Goal: Task Accomplishment & Management: Complete application form

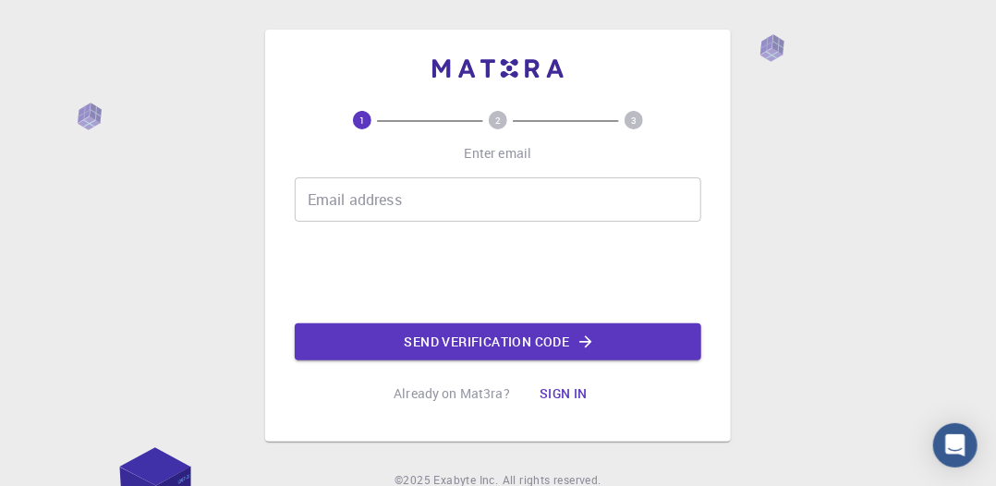
click at [392, 201] on div "Email address Email address" at bounding box center [498, 199] width 407 height 44
click at [392, 201] on input "Email address" at bounding box center [498, 199] width 407 height 44
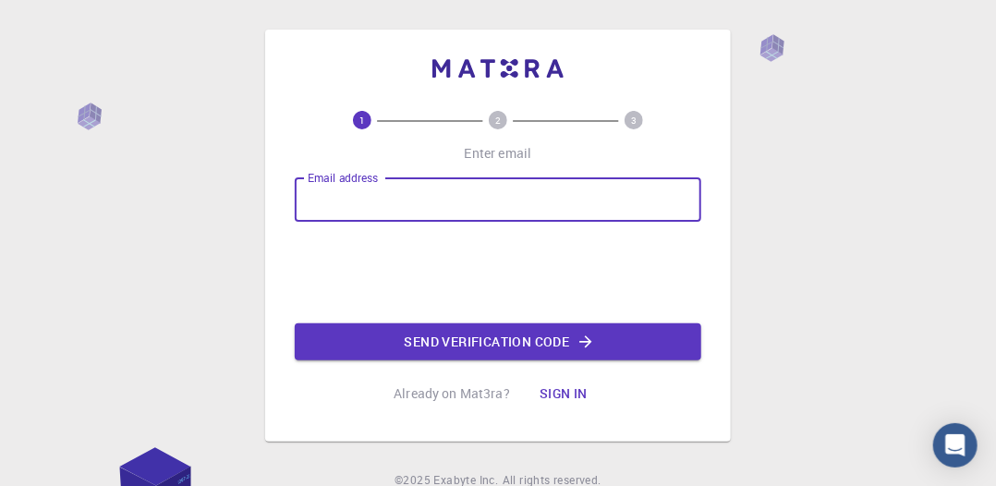
type input "[EMAIL_ADDRESS][DOMAIN_NAME]"
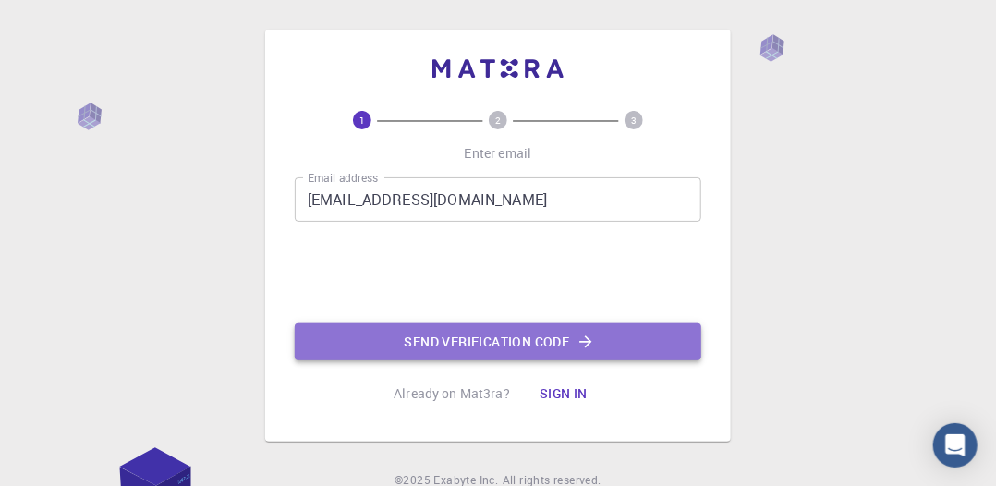
click at [470, 331] on button "Send verification code" at bounding box center [498, 341] width 407 height 37
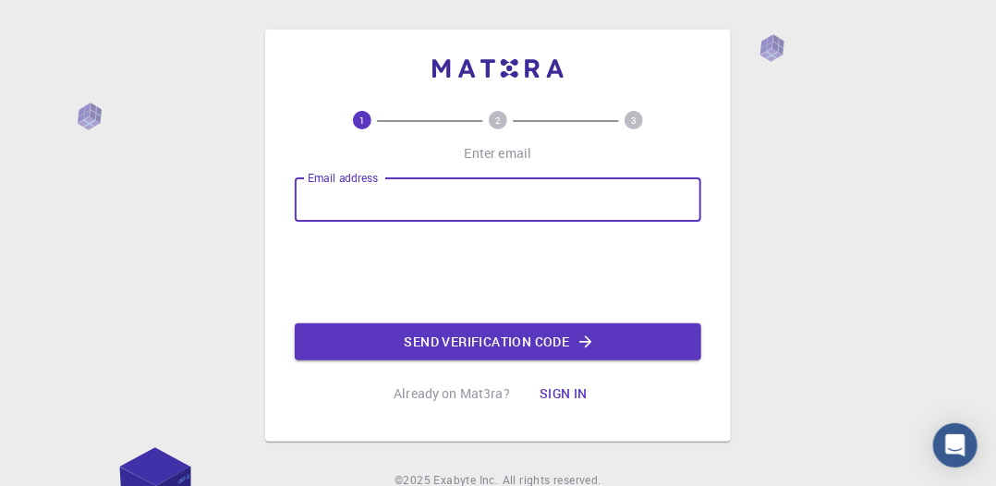
click at [367, 193] on div "Email address Email address" at bounding box center [498, 199] width 407 height 44
type input "[EMAIL_ADDRESS][DOMAIN_NAME]"
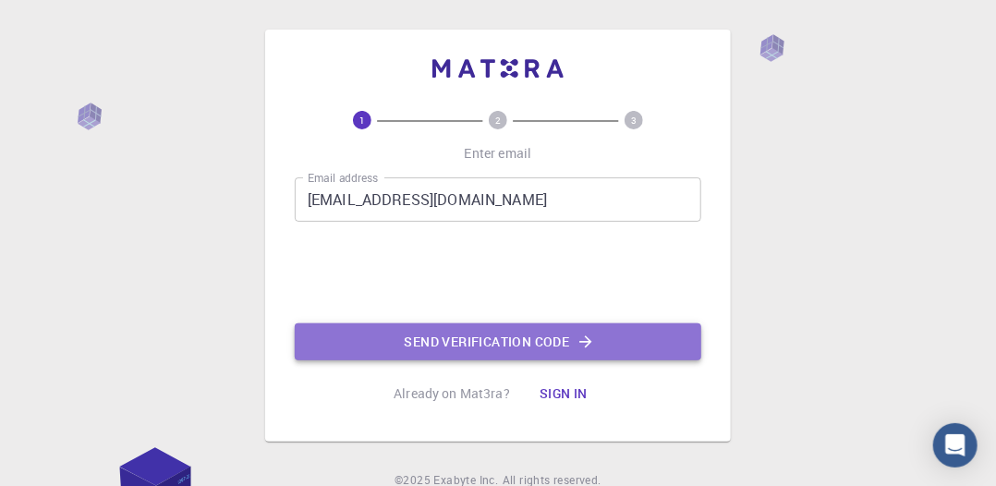
click at [505, 345] on button "Send verification code" at bounding box center [498, 341] width 407 height 37
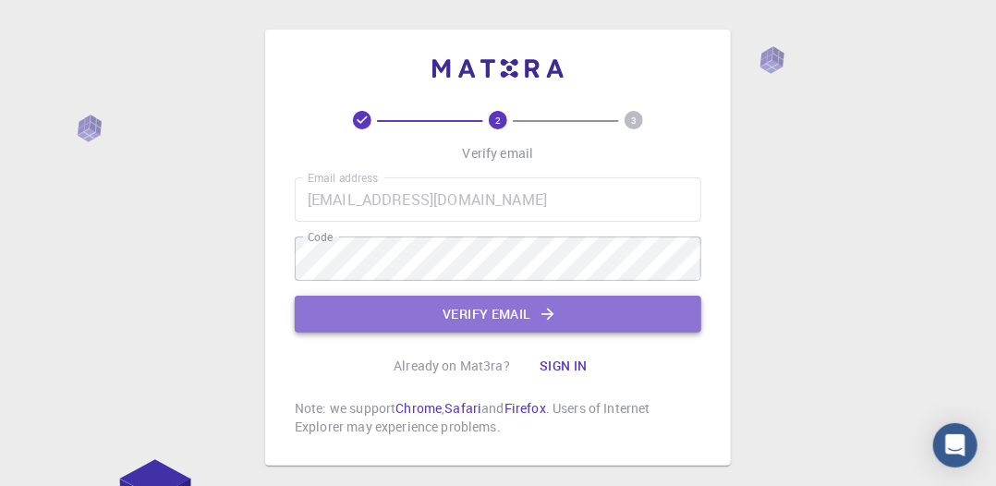
click at [423, 316] on button "Verify email" at bounding box center [498, 314] width 407 height 37
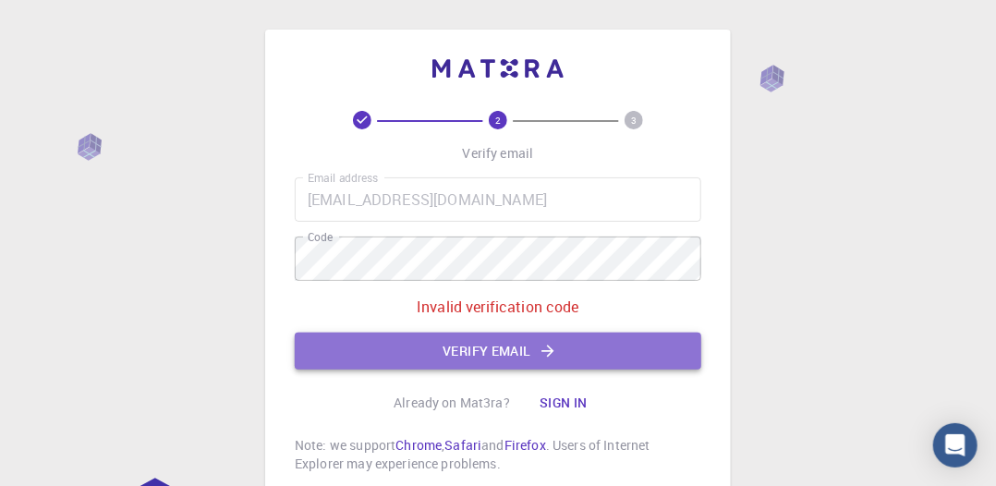
click at [483, 358] on button "Verify email" at bounding box center [498, 351] width 407 height 37
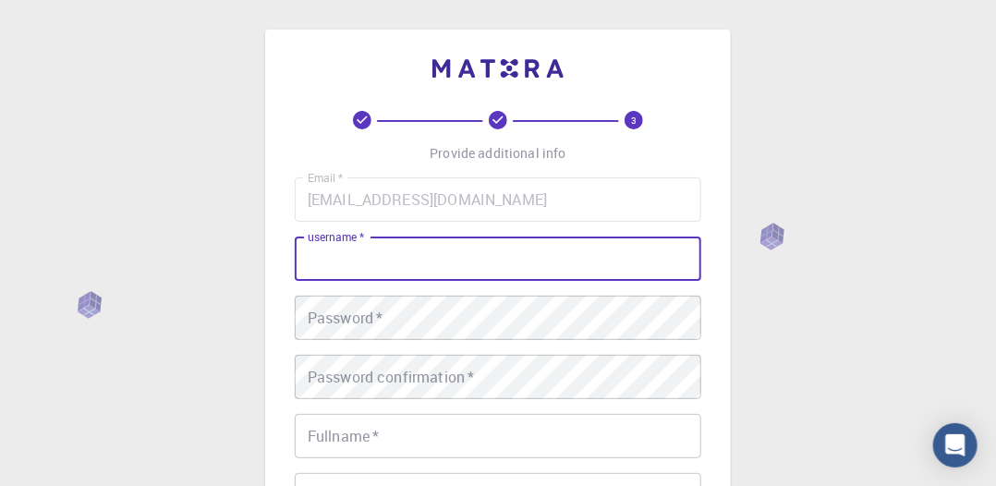
click at [469, 260] on input "username   *" at bounding box center [498, 259] width 407 height 44
type input "[PERSON_NAME]"
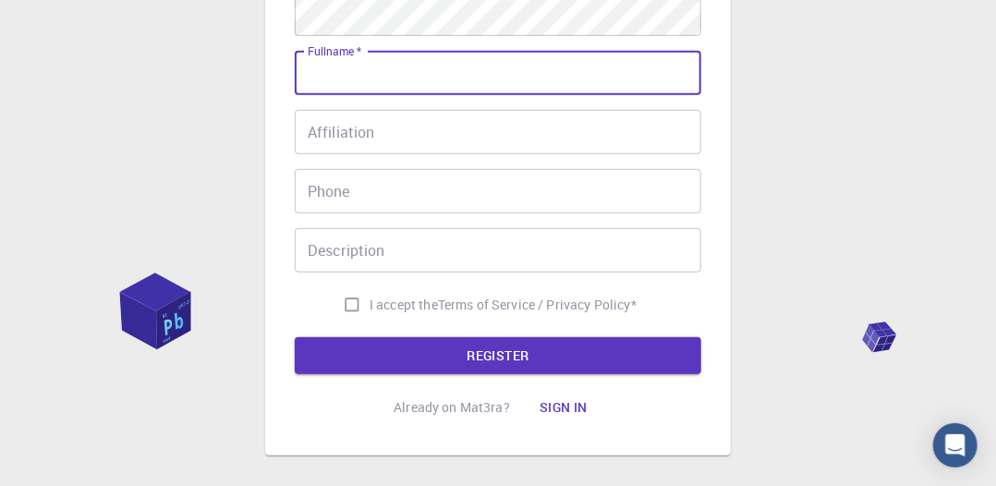
scroll to position [373, 0]
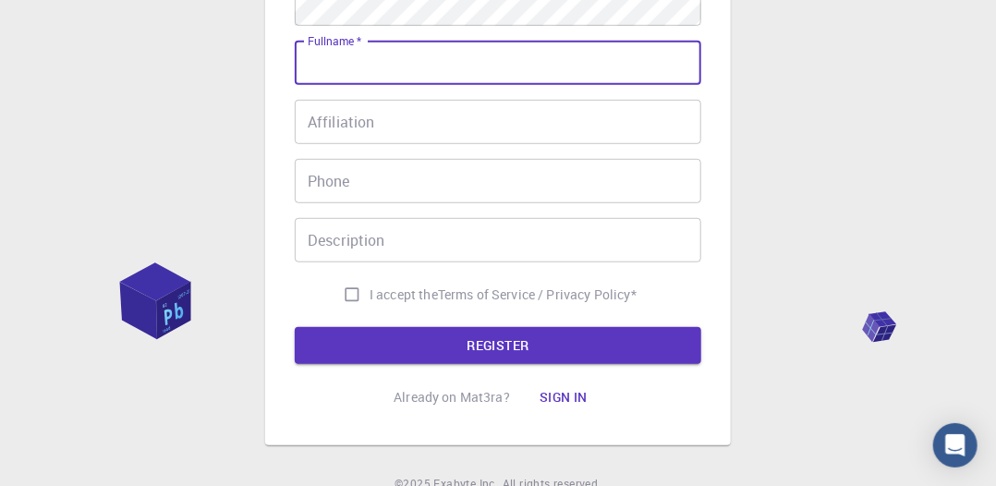
click at [347, 291] on input "I accept the Terms of Service / Privacy Policy *" at bounding box center [352, 294] width 35 height 35
checkbox input "true"
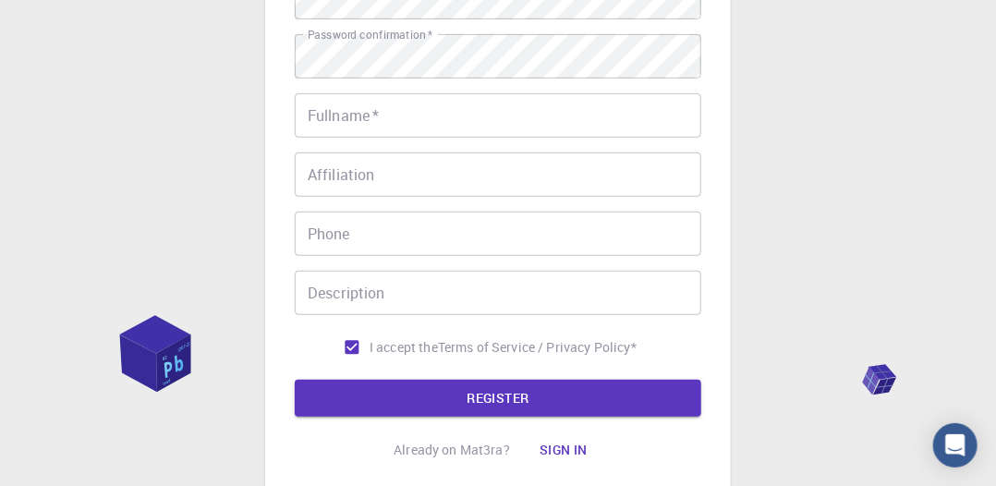
scroll to position [309, 0]
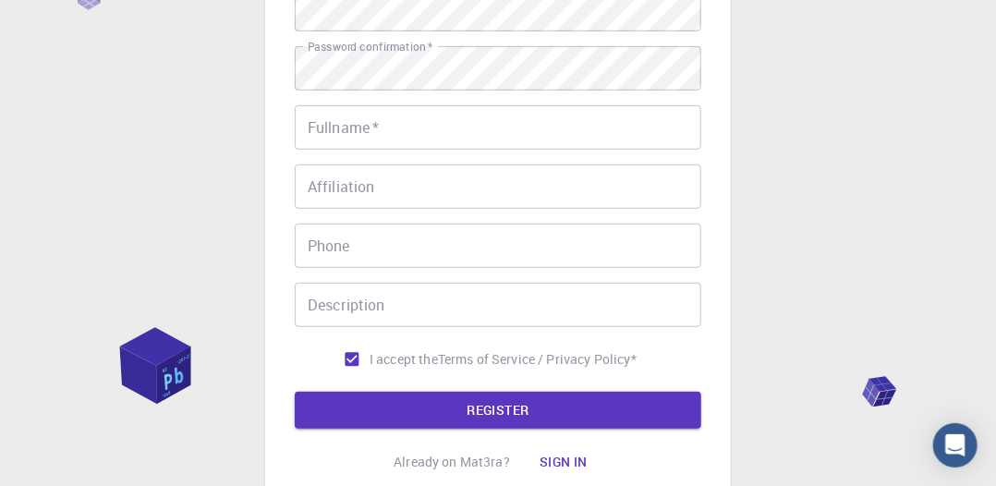
click at [351, 253] on input "Phone" at bounding box center [498, 246] width 407 height 44
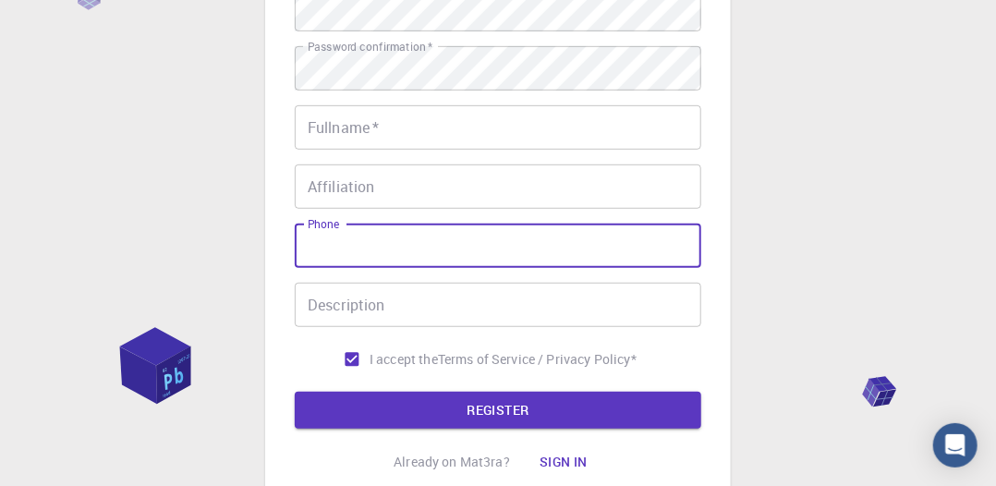
type input "0544410842"
type input "Saviour menyelonso"
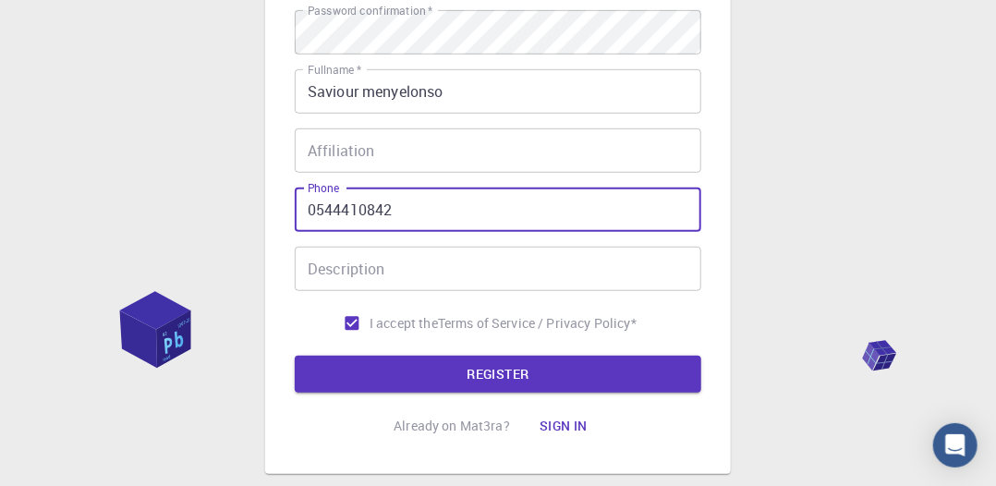
scroll to position [347, 0]
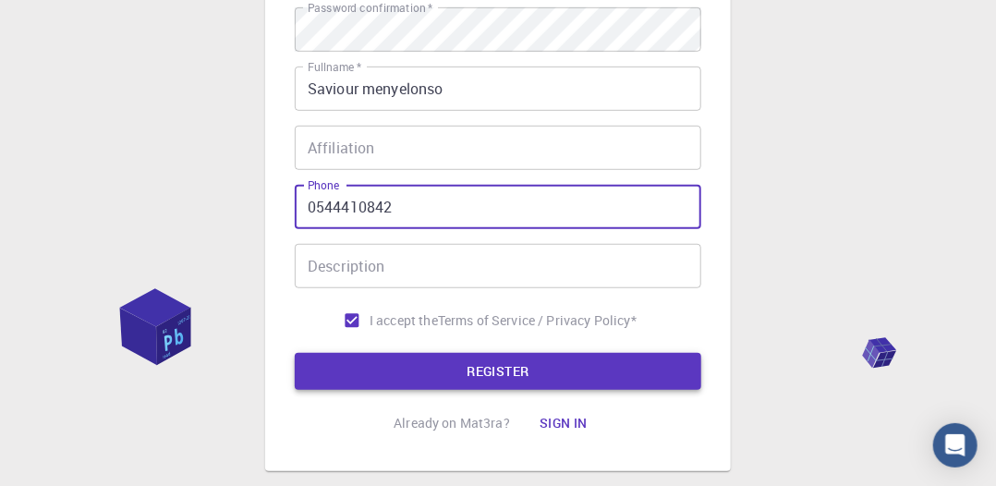
click at [421, 372] on button "REGISTER" at bounding box center [498, 371] width 407 height 37
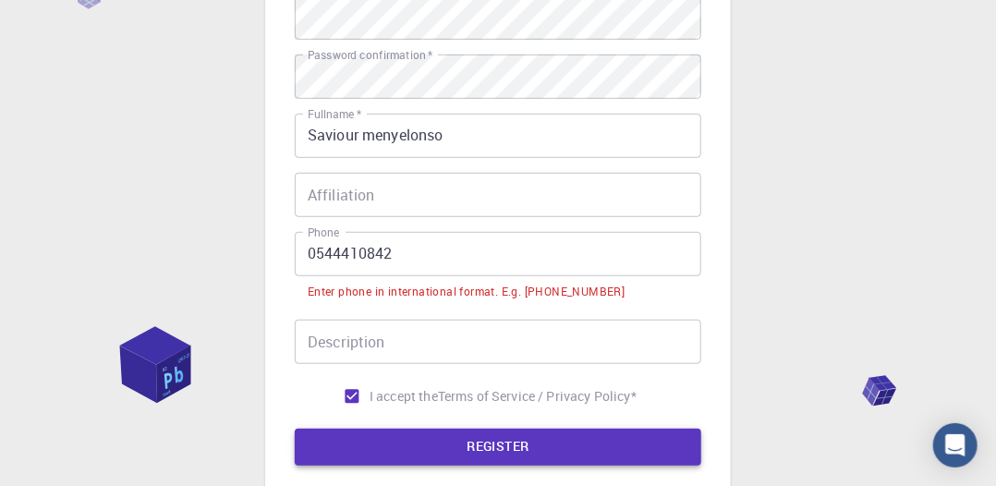
scroll to position [395, 0]
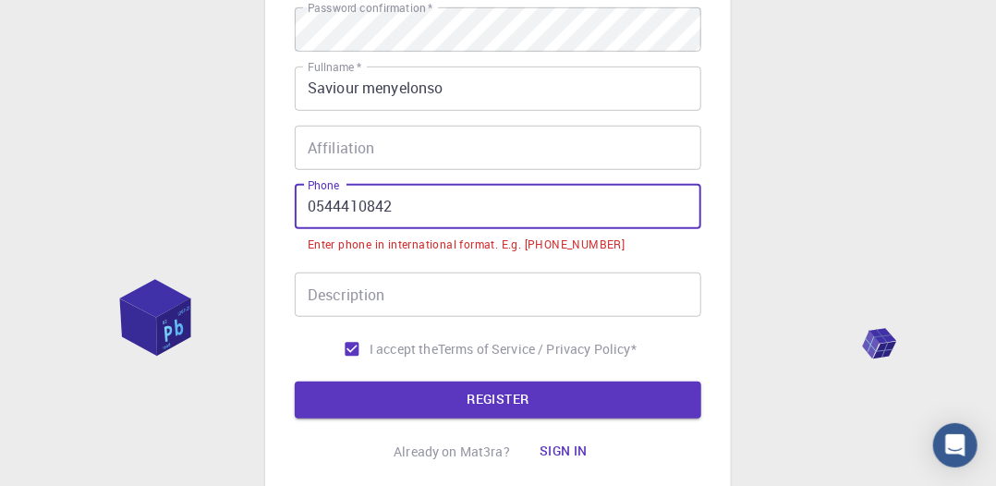
click at [314, 210] on input "0544410842" at bounding box center [498, 207] width 407 height 44
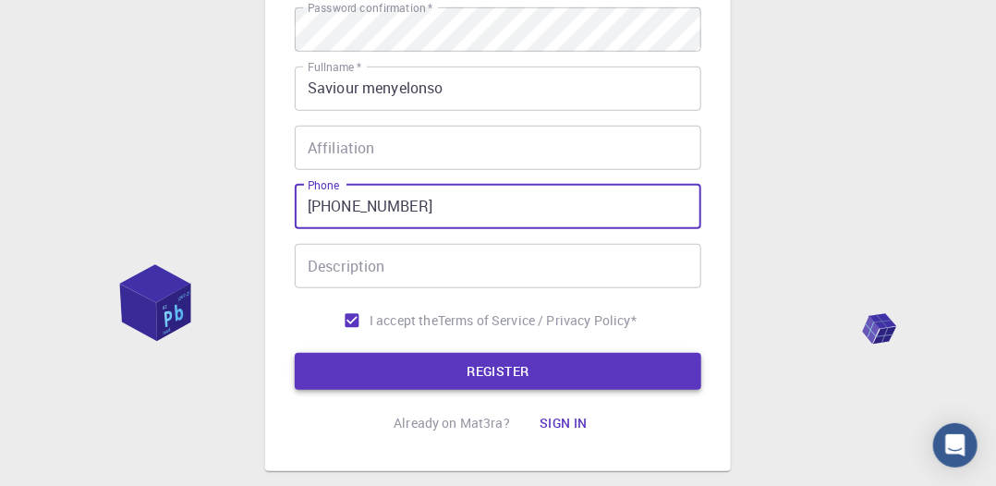
type input "[PHONE_NUMBER]"
click at [424, 372] on button "REGISTER" at bounding box center [498, 371] width 407 height 37
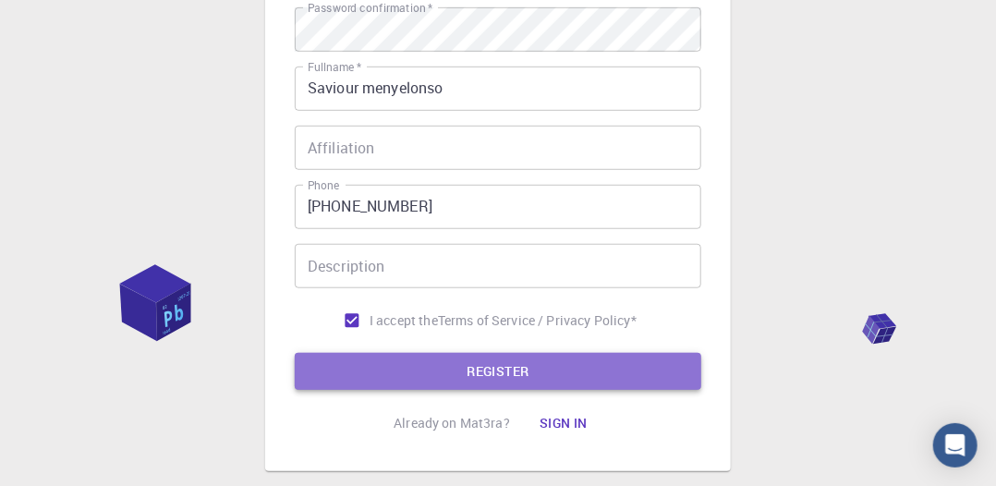
click at [477, 371] on button "REGISTER" at bounding box center [498, 371] width 407 height 37
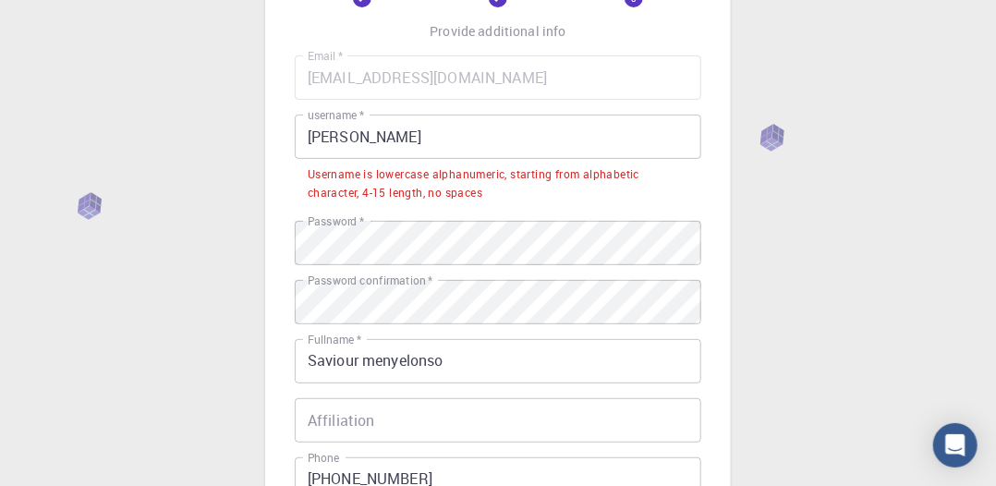
scroll to position [120, 0]
click at [349, 140] on input "[PERSON_NAME]" at bounding box center [498, 138] width 407 height 44
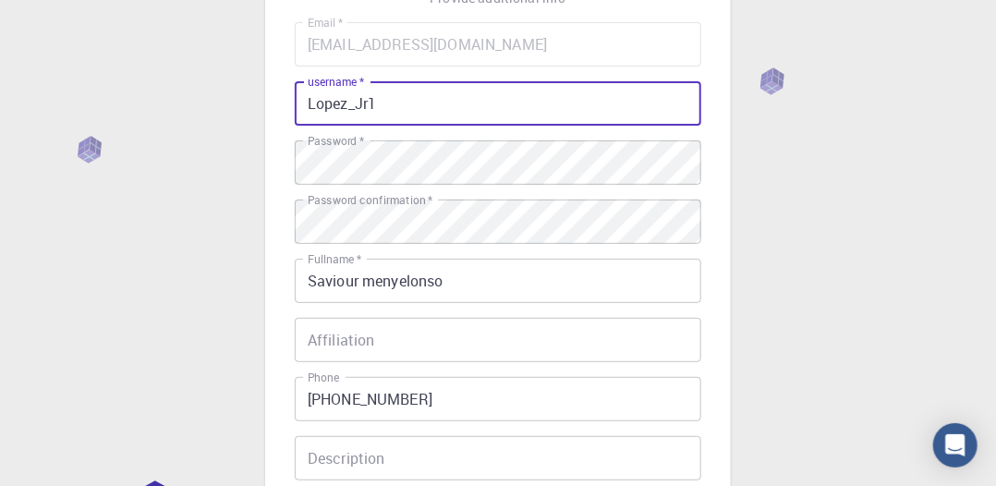
scroll to position [311, 0]
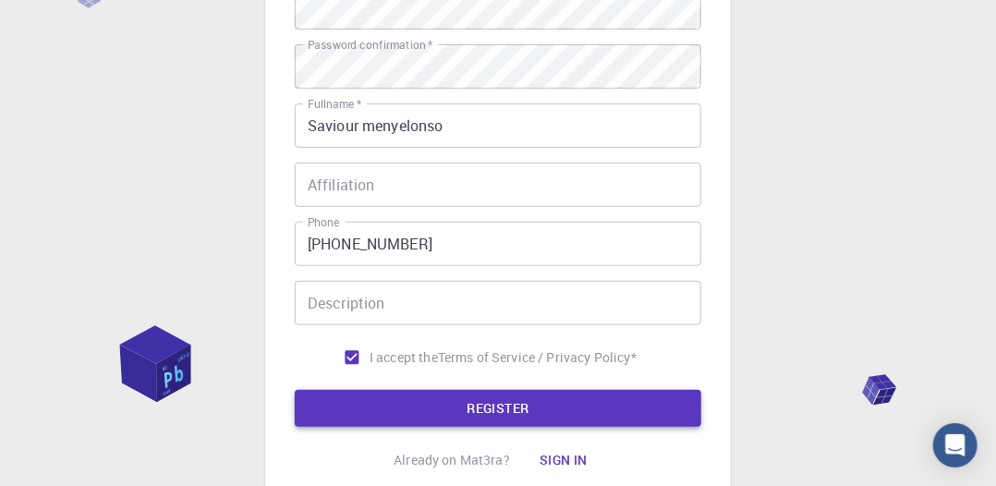
click at [455, 411] on button "REGISTER" at bounding box center [498, 408] width 407 height 37
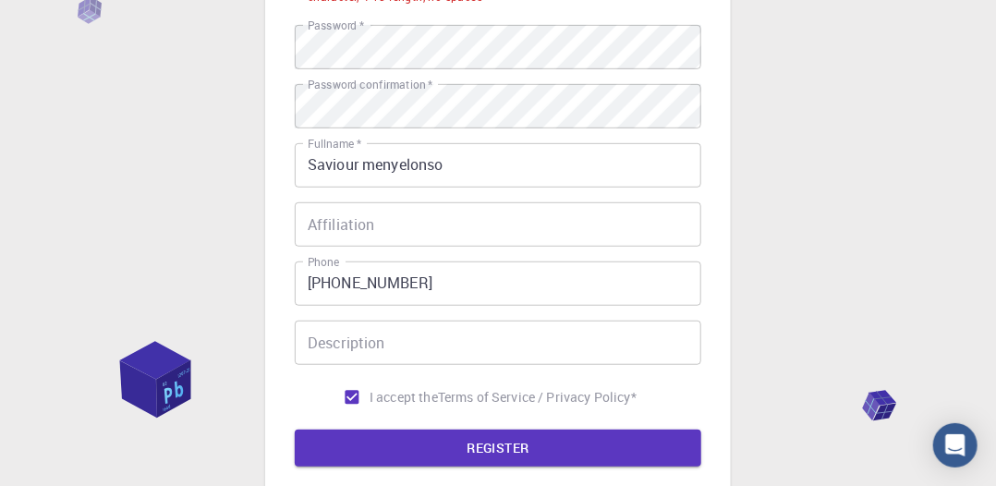
scroll to position [0, 0]
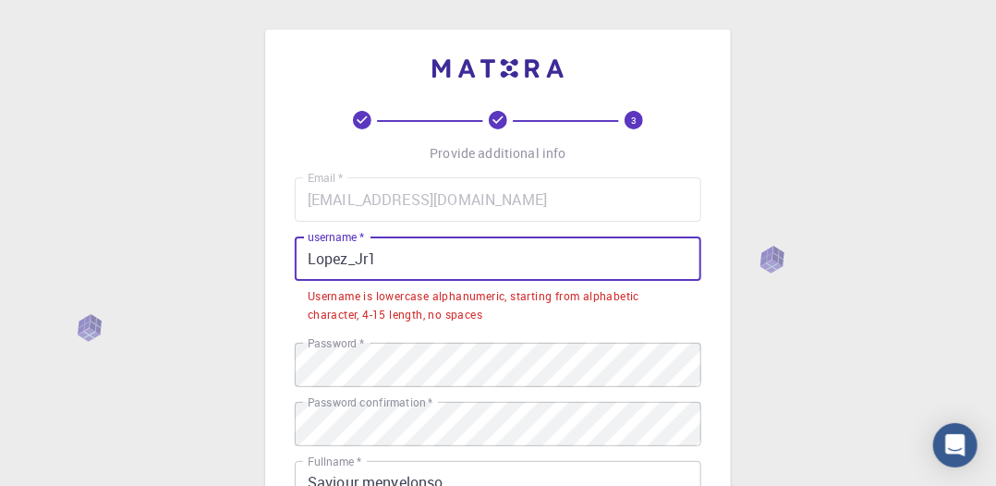
click at [312, 262] on input "Lopez_Jr1" at bounding box center [498, 259] width 407 height 44
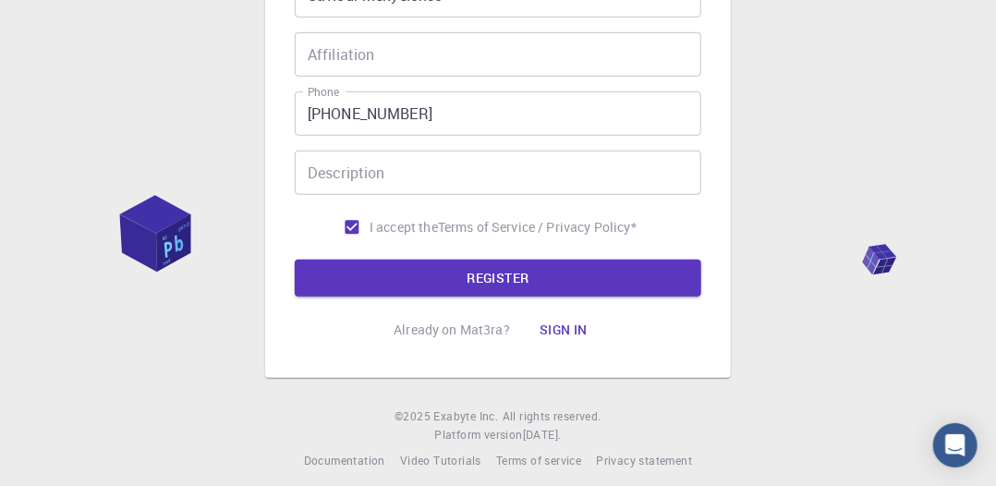
scroll to position [454, 0]
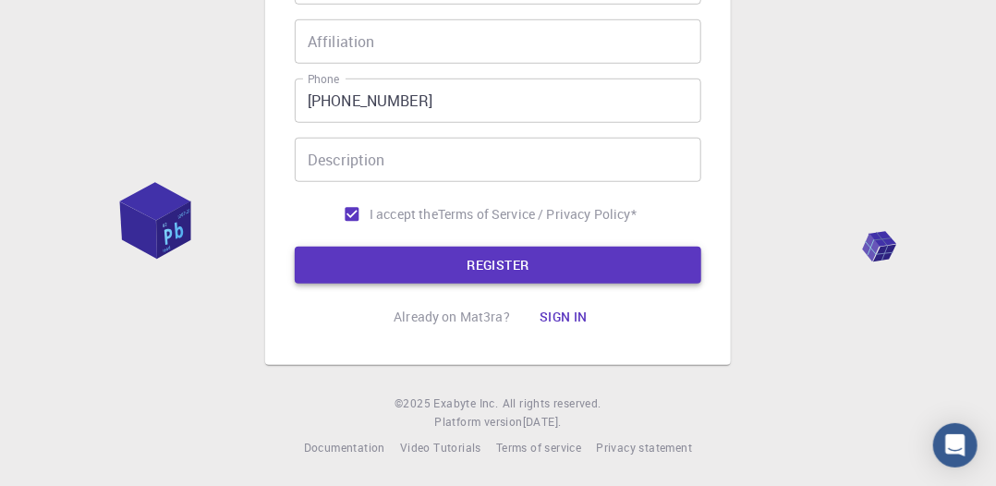
click at [446, 278] on button "REGISTER" at bounding box center [498, 265] width 407 height 37
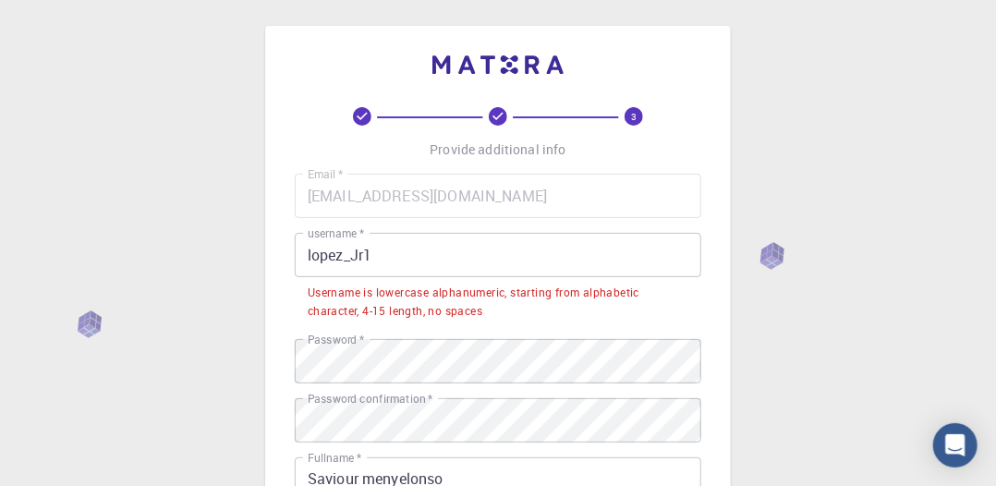
scroll to position [0, 0]
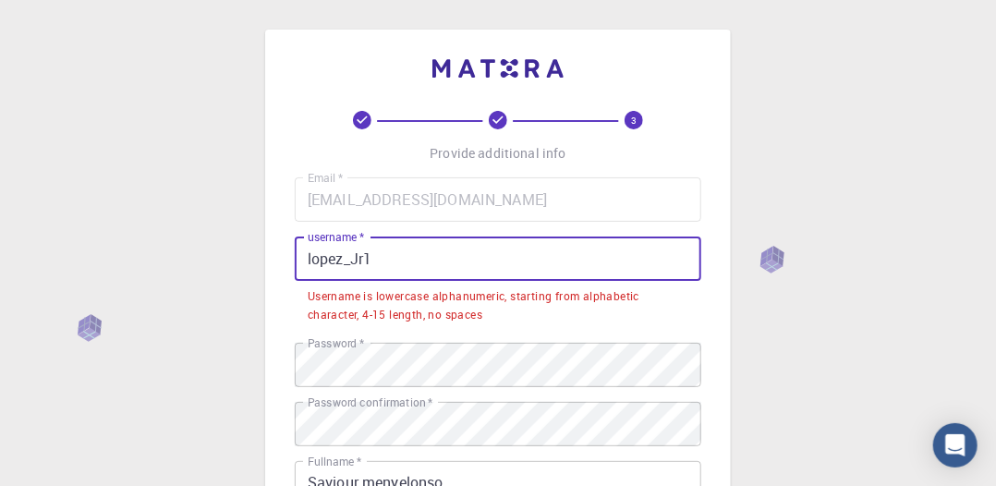
drag, startPoint x: 372, startPoint y: 259, endPoint x: 347, endPoint y: 260, distance: 25.9
click at [347, 260] on input "lopez_Jr1" at bounding box center [498, 259] width 407 height 44
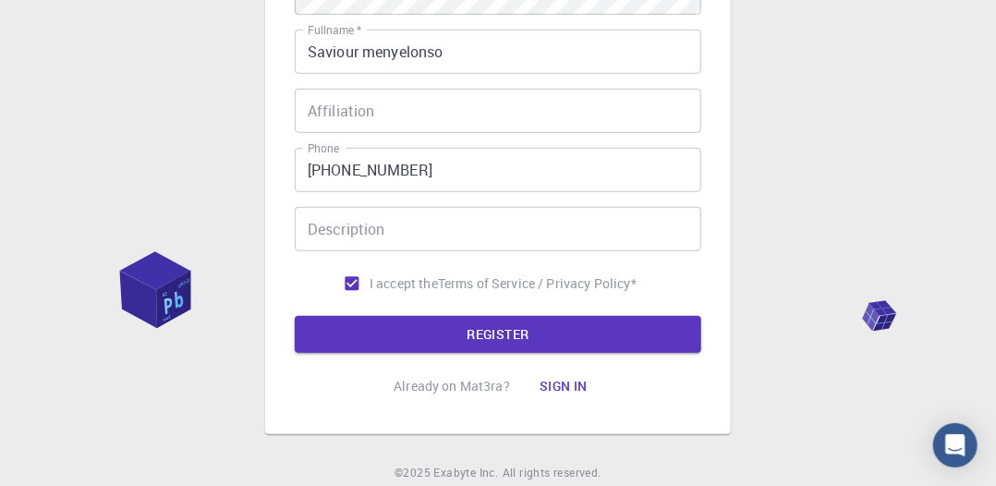
scroll to position [454, 0]
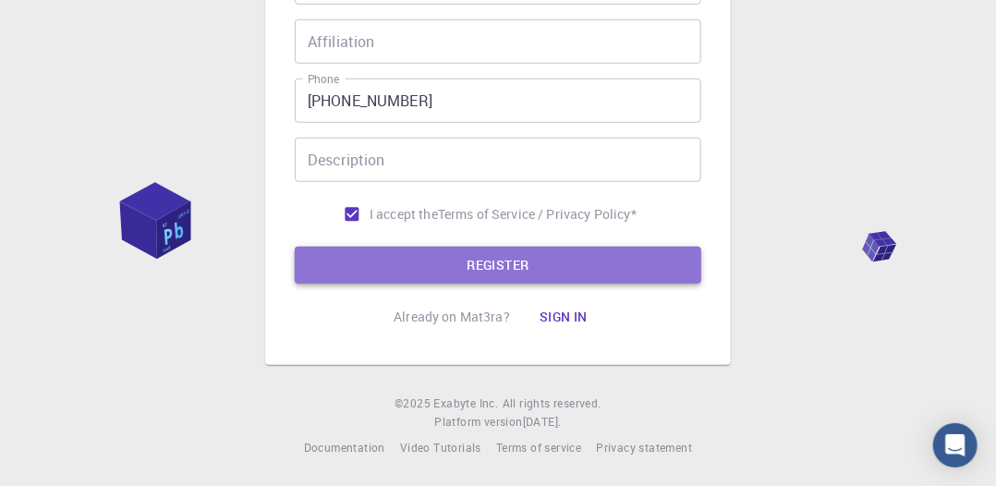
click at [373, 271] on button "REGISTER" at bounding box center [498, 265] width 407 height 37
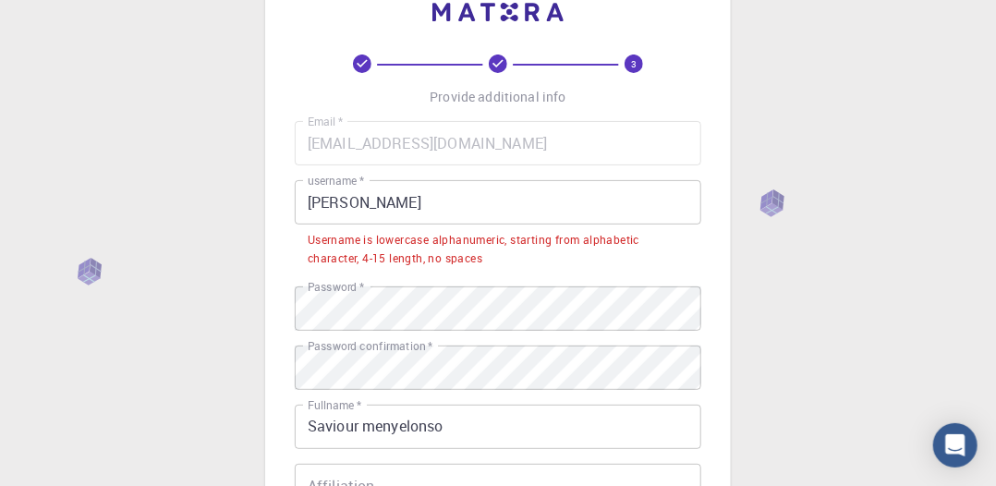
scroll to position [59, 0]
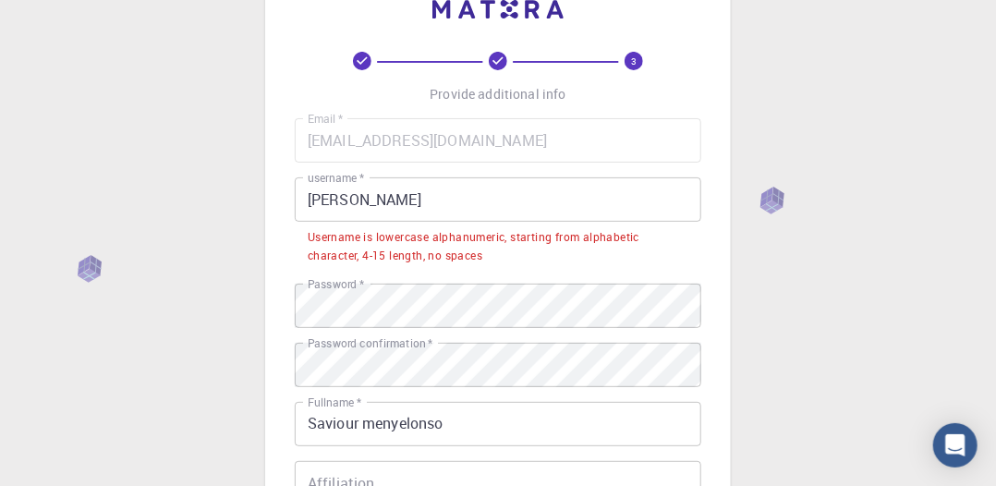
click at [309, 197] on input "[PERSON_NAME]" at bounding box center [498, 199] width 407 height 44
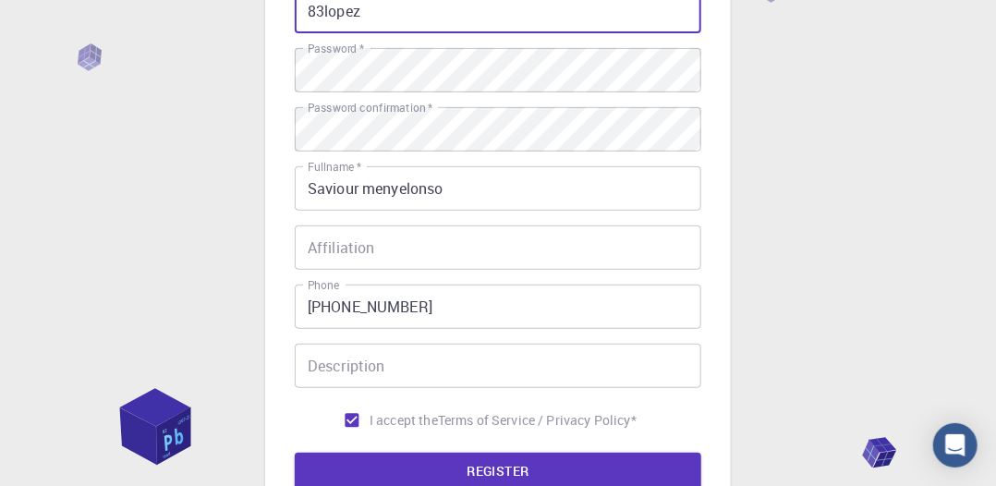
scroll to position [292, 0]
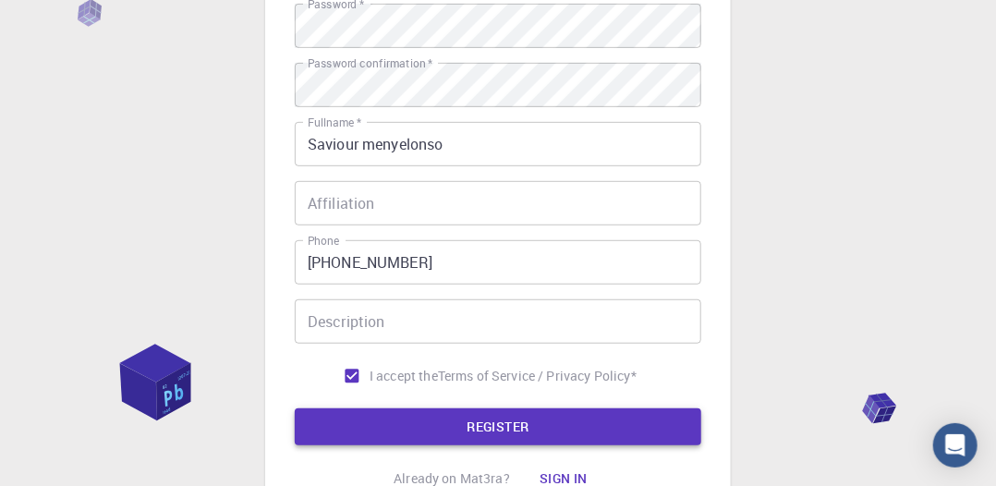
click at [447, 420] on button "REGISTER" at bounding box center [498, 426] width 407 height 37
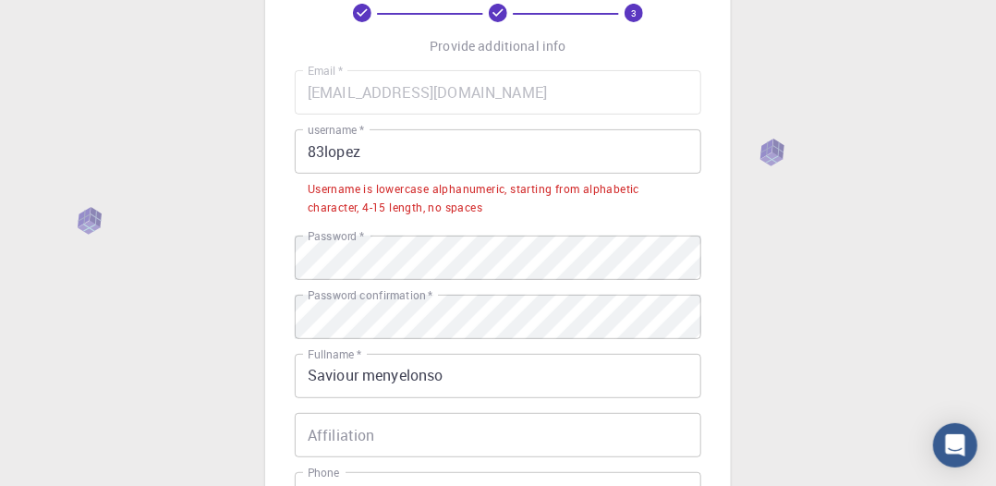
scroll to position [4, 0]
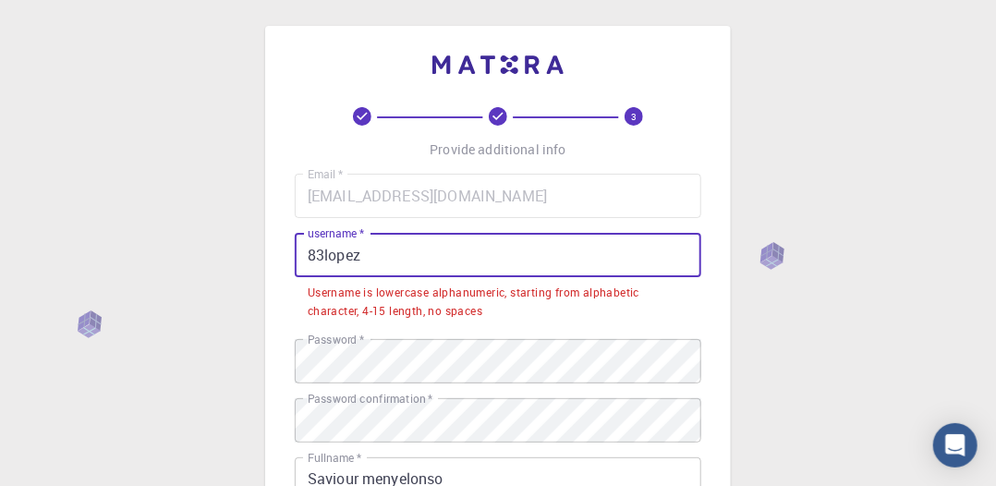
drag, startPoint x: 324, startPoint y: 250, endPoint x: 307, endPoint y: 252, distance: 17.8
click at [307, 252] on input "83lopez" at bounding box center [498, 255] width 407 height 44
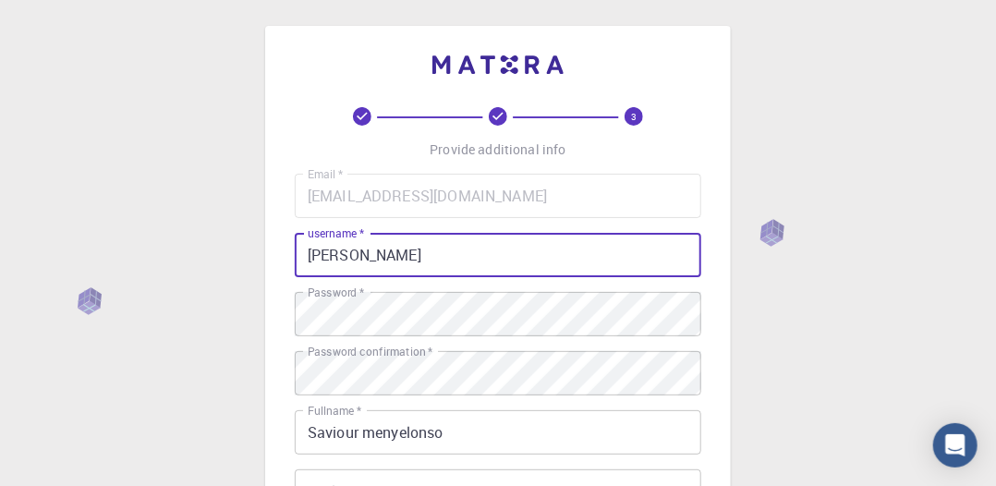
click at [351, 247] on input "[PERSON_NAME]" at bounding box center [498, 255] width 407 height 44
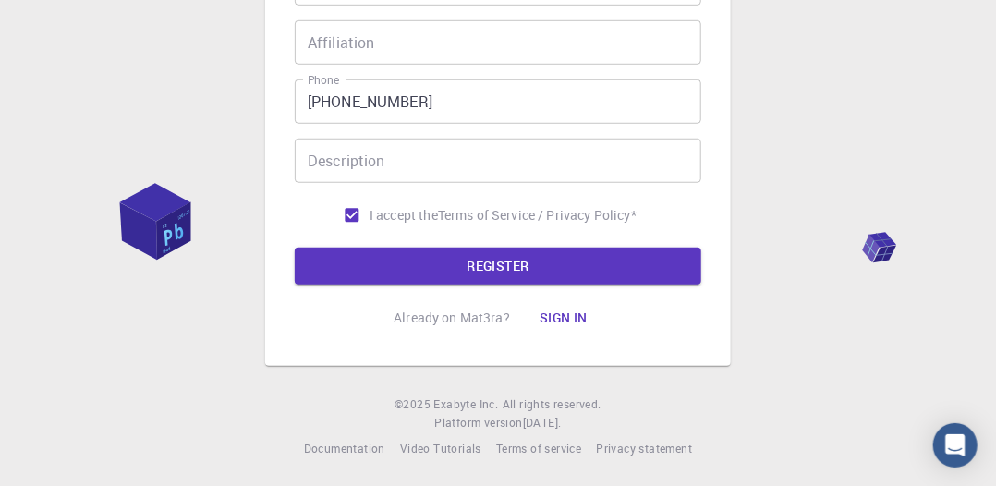
scroll to position [454, 0]
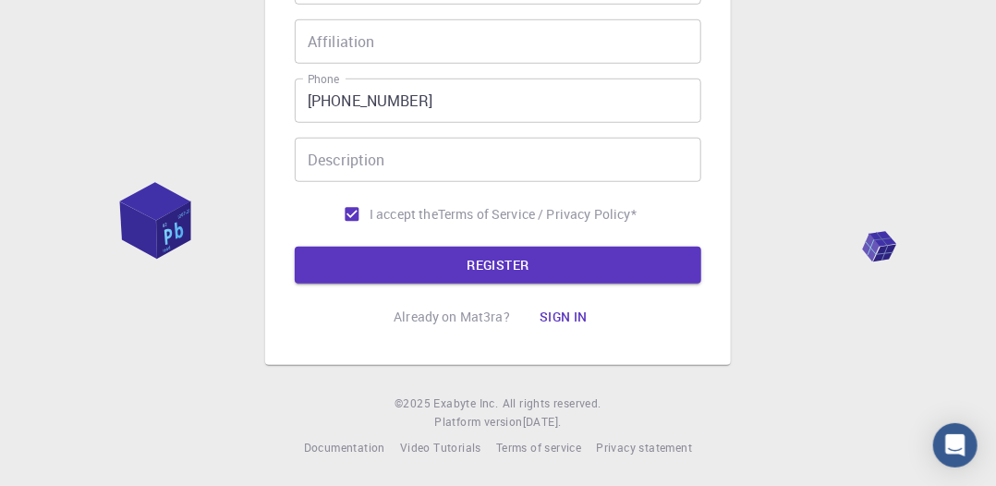
type input "lopez83"
click at [439, 243] on form "Email   * [EMAIL_ADDRESS][DOMAIN_NAME] Email   * username   * lopez83 username …" at bounding box center [498, 4] width 407 height 560
click at [446, 252] on button "REGISTER" at bounding box center [498, 265] width 407 height 37
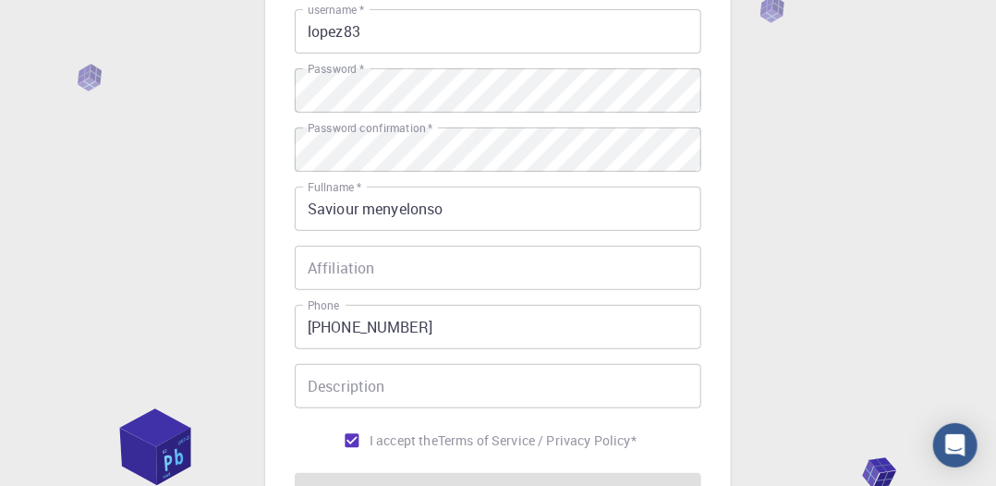
scroll to position [285, 0]
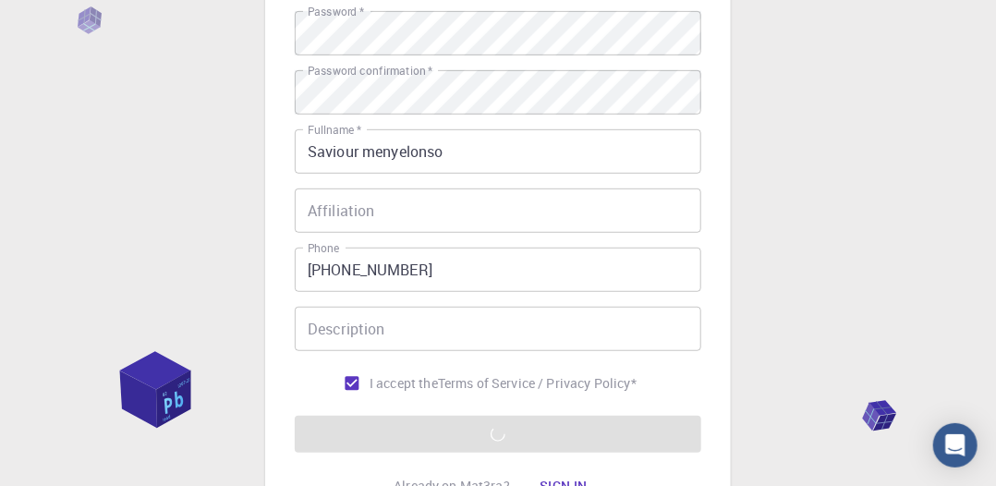
click at [479, 179] on div "Email   * [EMAIL_ADDRESS][DOMAIN_NAME] Email   * username   * lopez83 username …" at bounding box center [498, 147] width 407 height 508
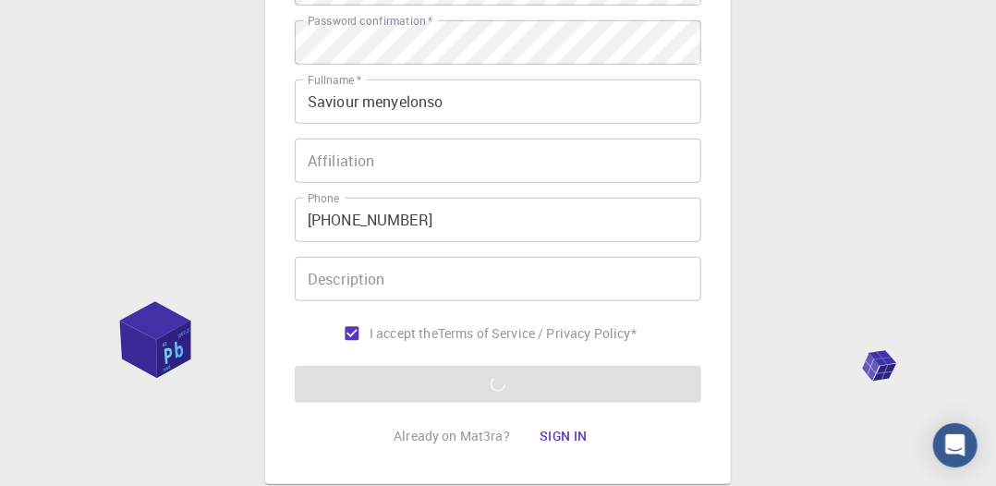
scroll to position [454, 0]
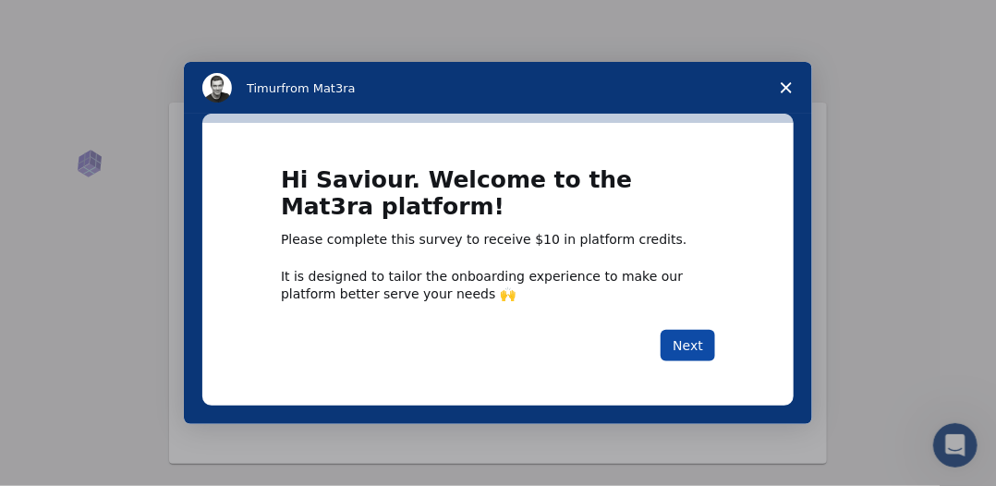
click at [700, 341] on button "Next" at bounding box center [688, 345] width 55 height 31
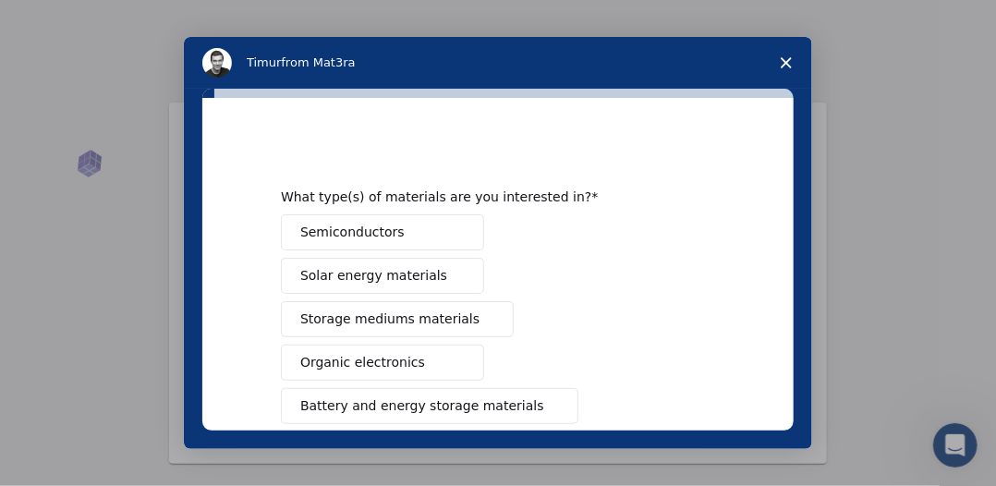
click at [700, 341] on div "Semiconductors Solar energy materials Storage mediums materials Organic electro…" at bounding box center [498, 471] width 434 height 514
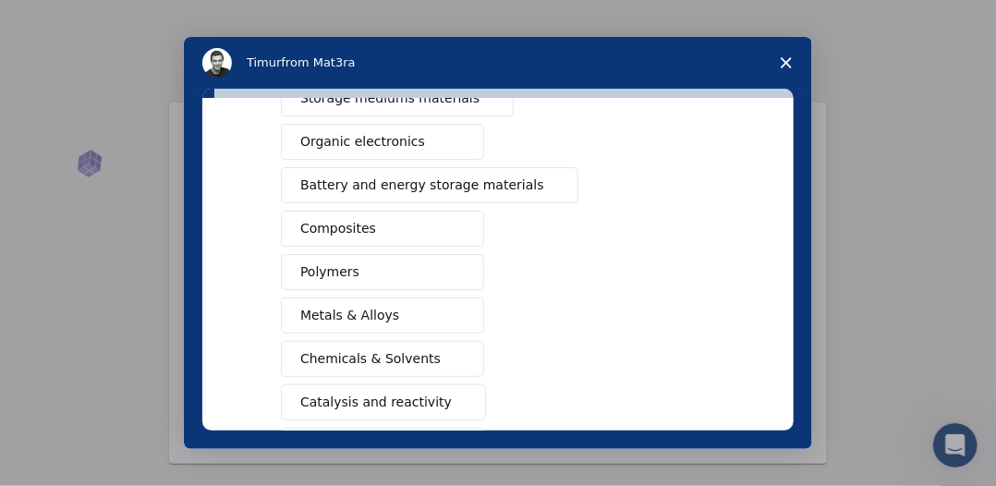
scroll to position [400, 0]
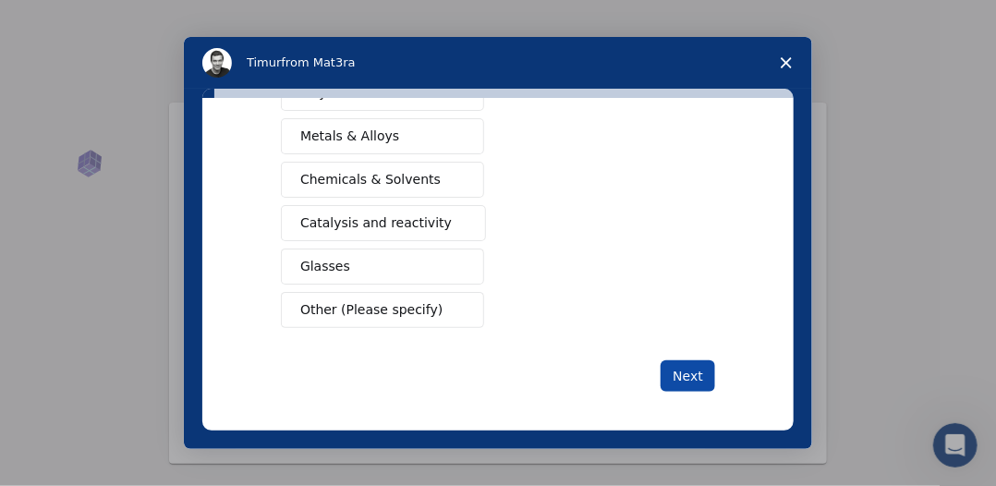
click at [688, 365] on button "Next" at bounding box center [688, 375] width 55 height 31
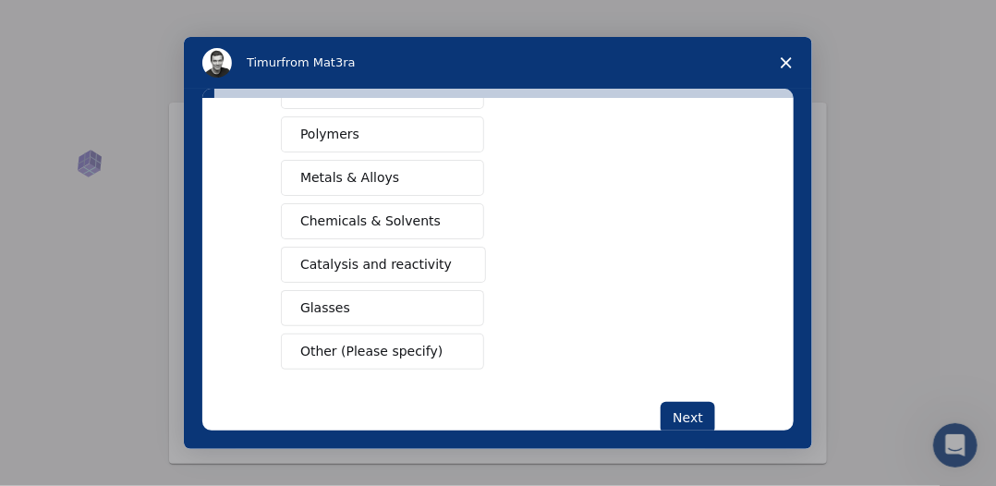
scroll to position [421, 0]
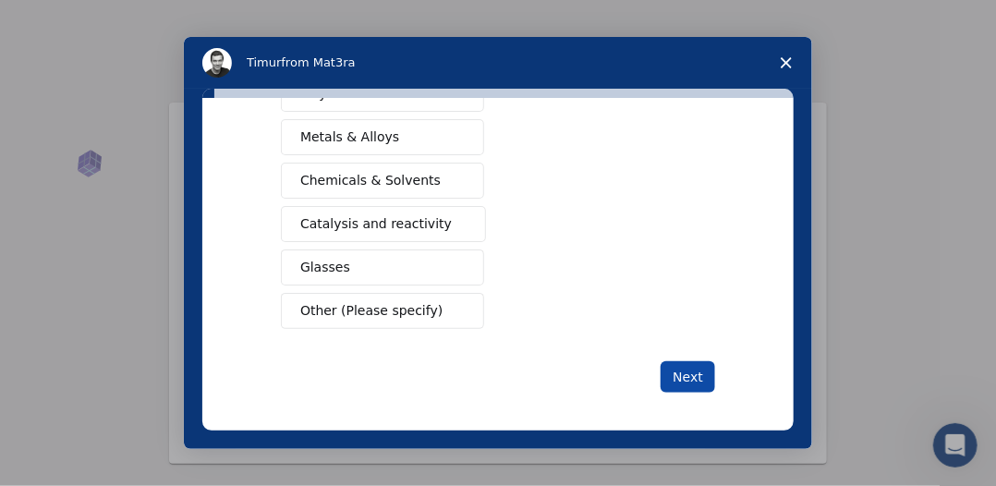
click at [686, 379] on button "Next" at bounding box center [688, 376] width 55 height 31
click at [680, 370] on button "Next" at bounding box center [688, 376] width 55 height 31
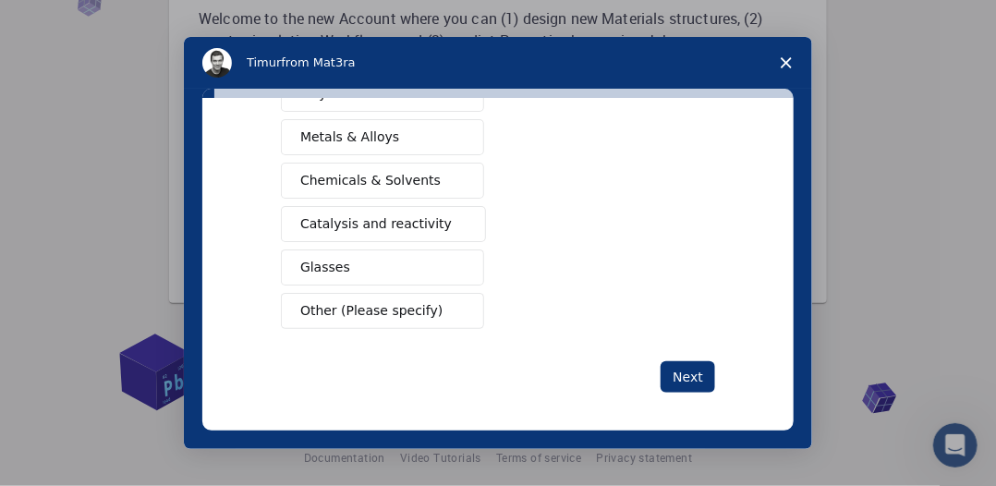
scroll to position [171, 0]
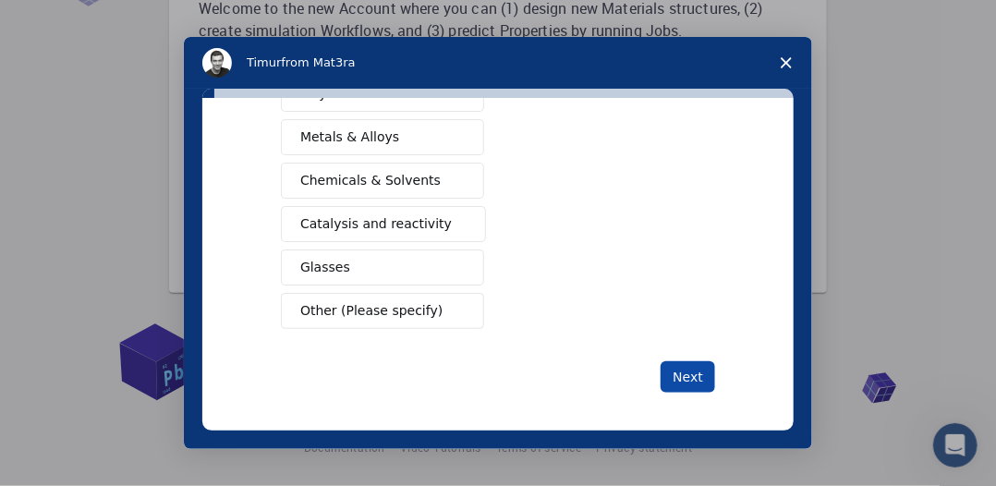
click at [674, 361] on button "Next" at bounding box center [688, 376] width 55 height 31
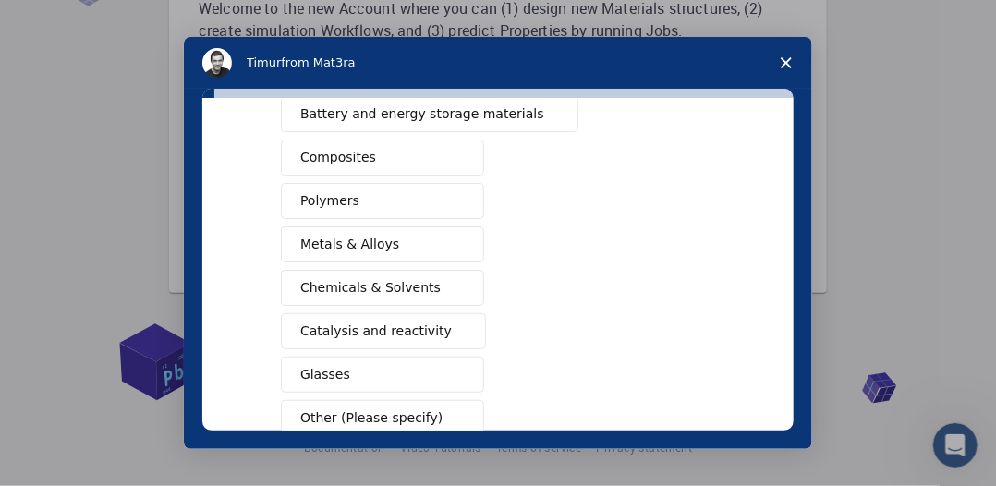
click at [782, 54] on span "Close survey" at bounding box center [787, 63] width 52 height 52
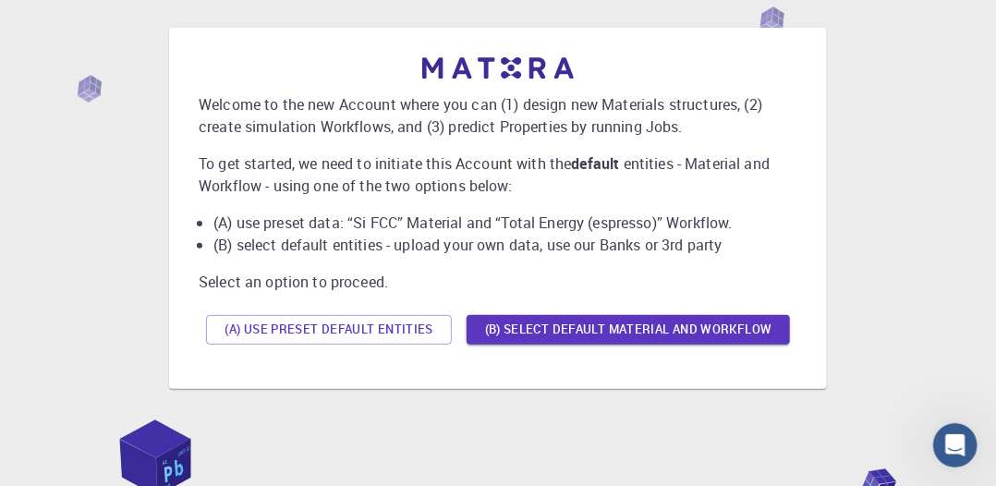
scroll to position [76, 0]
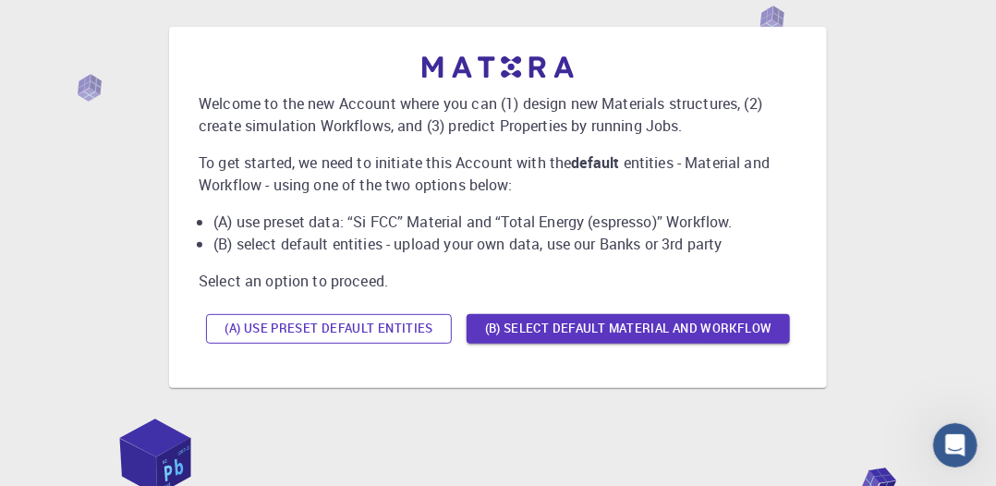
click at [405, 326] on button "(A) Use preset default entities" at bounding box center [329, 329] width 246 height 30
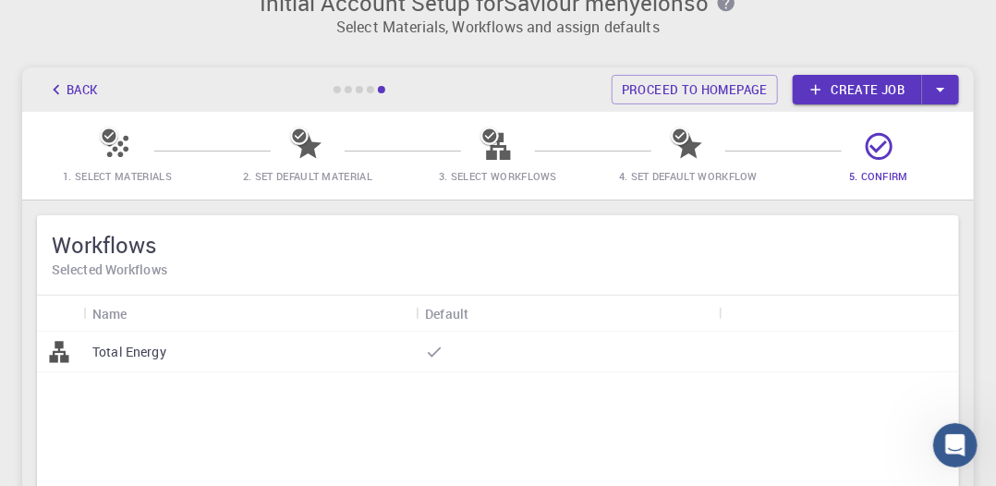
scroll to position [0, 0]
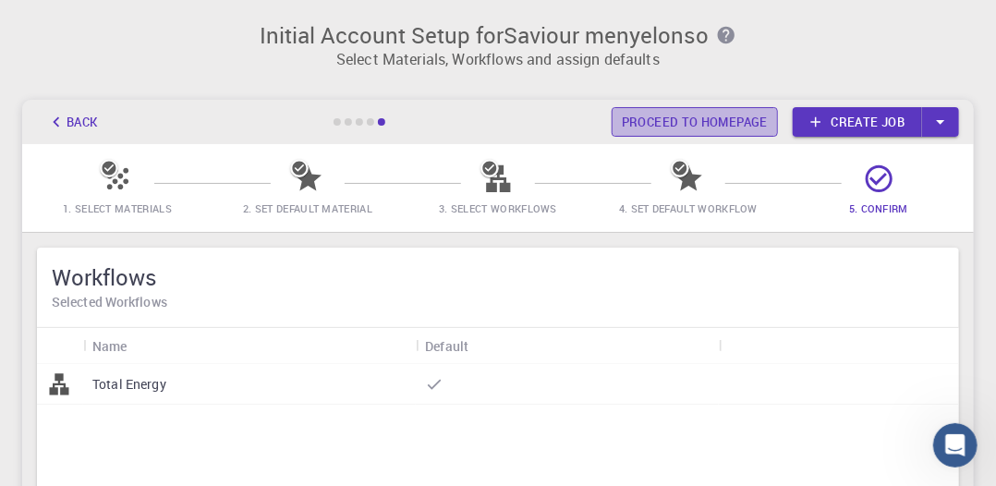
click at [727, 124] on link "Proceed to homepage" at bounding box center [695, 122] width 166 height 30
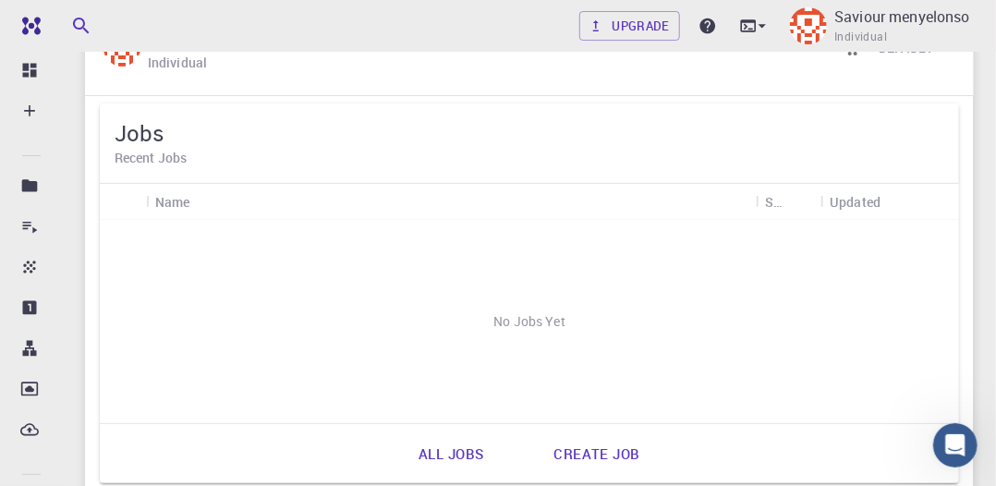
scroll to position [106, 0]
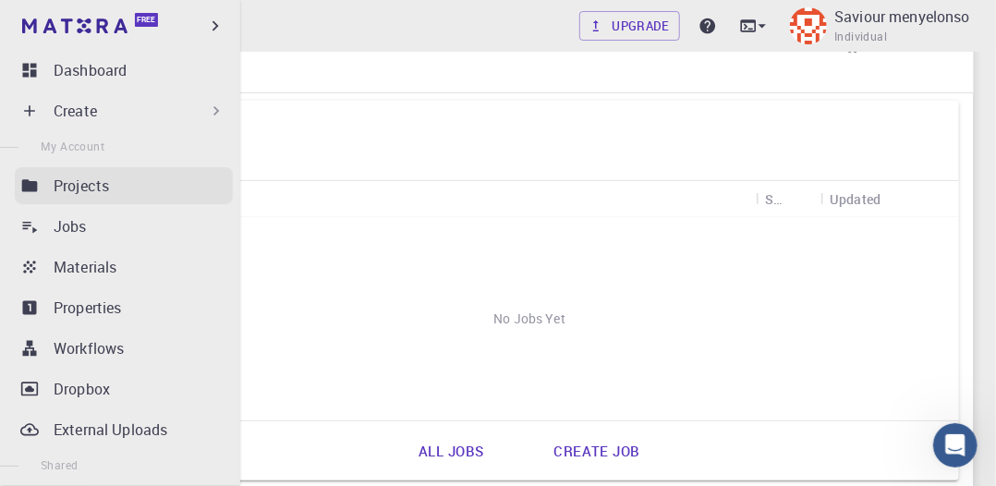
click at [56, 184] on p "Projects" at bounding box center [81, 186] width 55 height 22
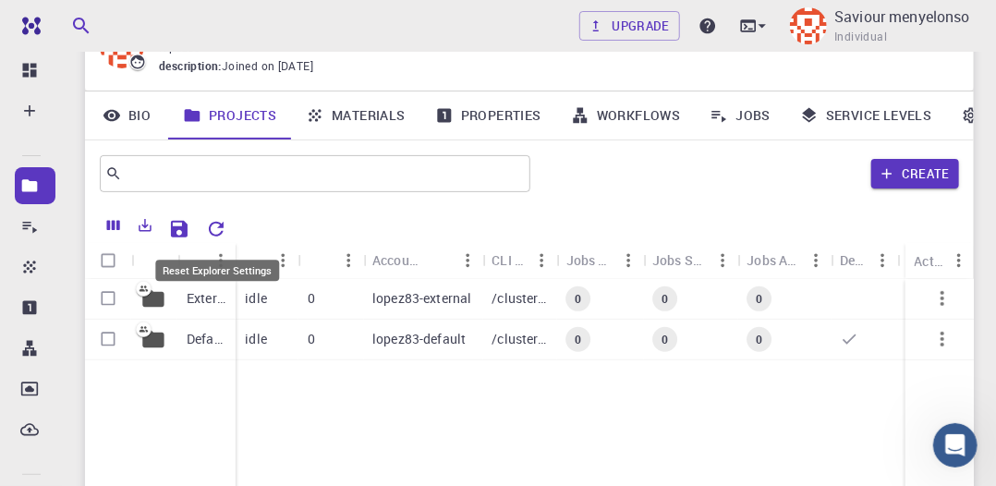
scroll to position [104, 0]
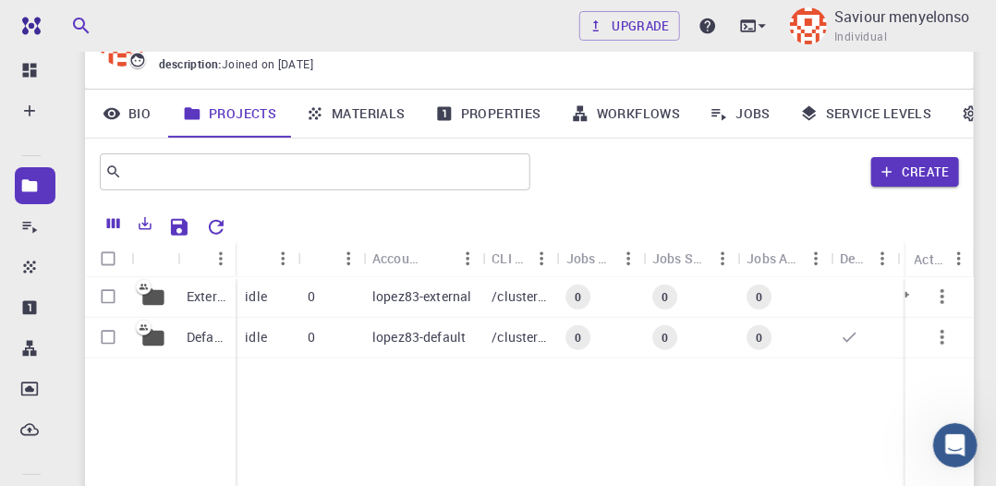
click at [196, 297] on p "External" at bounding box center [207, 296] width 40 height 18
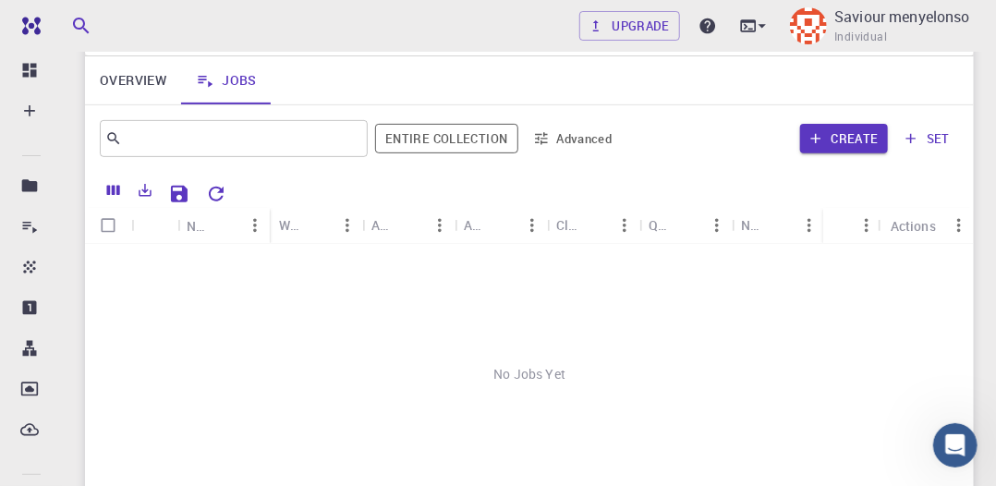
scroll to position [180, 0]
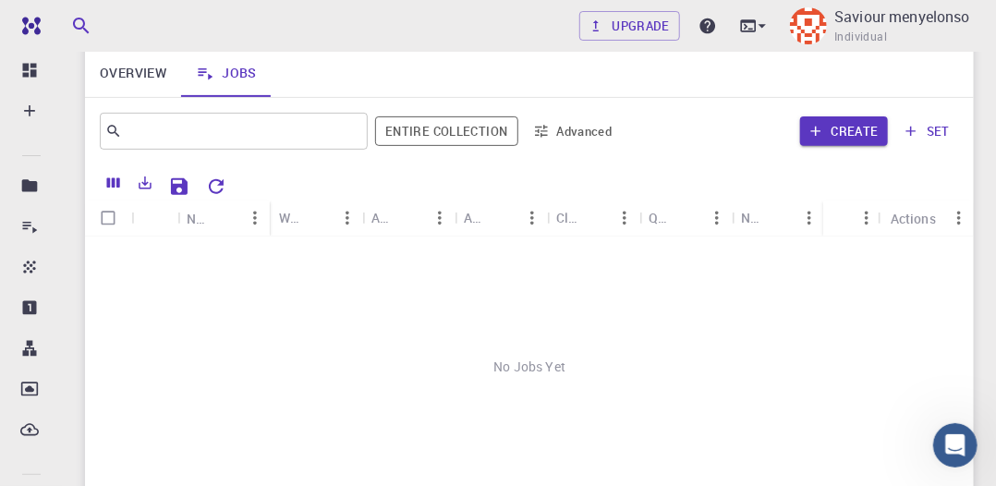
click at [865, 115] on div "Create set" at bounding box center [793, 131] width 331 height 44
click at [859, 123] on button "Create" at bounding box center [844, 131] width 88 height 30
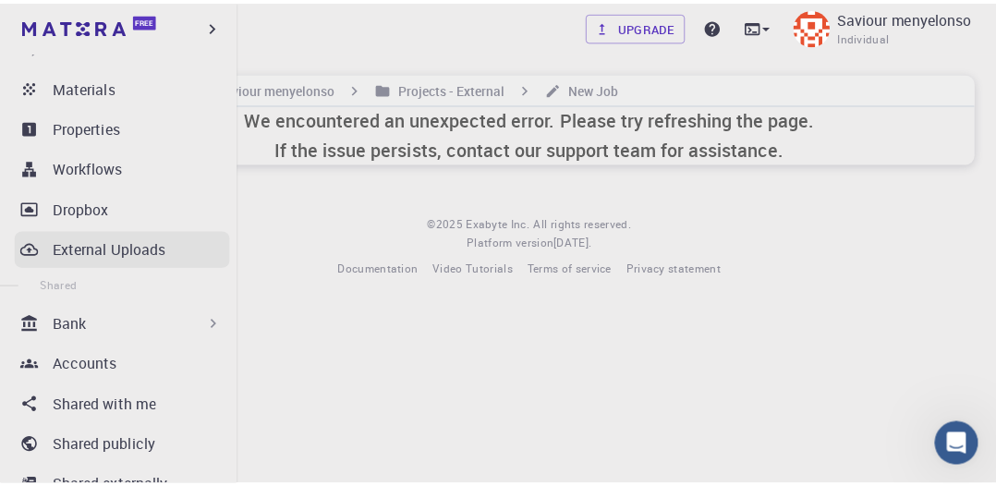
scroll to position [212, 0]
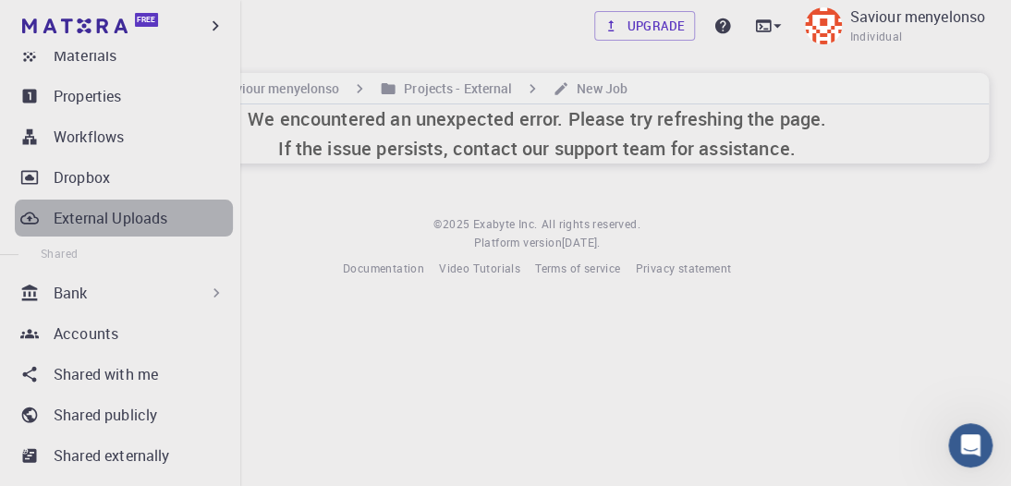
click at [140, 207] on p "External Uploads" at bounding box center [111, 218] width 114 height 22
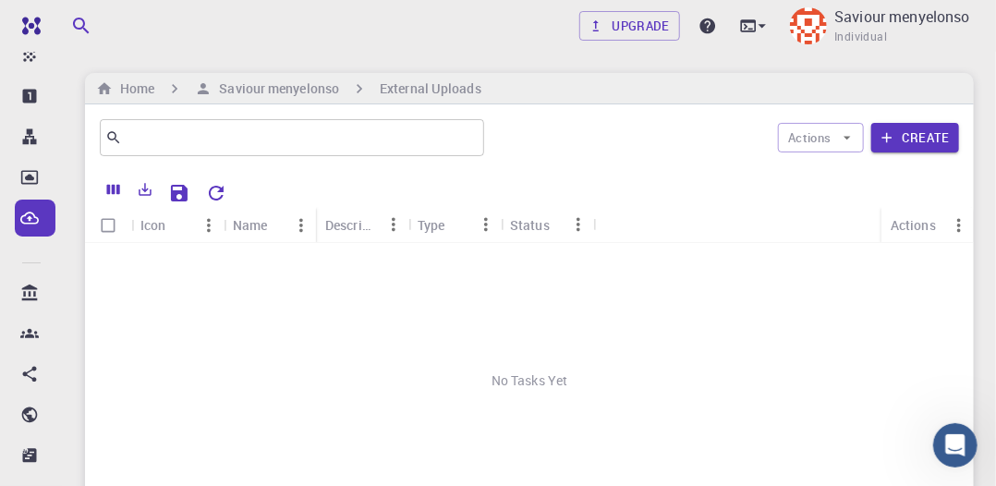
click at [211, 231] on icon "Menu" at bounding box center [209, 225] width 20 height 20
